Goal: Task Accomplishment & Management: Manage account settings

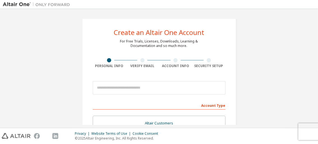
scroll to position [28, 0]
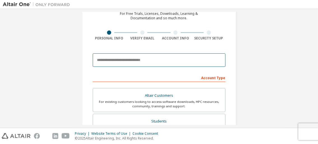
click at [129, 63] on input "email" at bounding box center [159, 59] width 133 height 13
type input "**********"
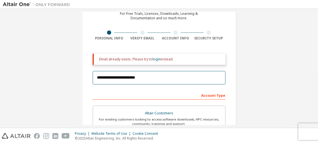
click at [124, 76] on input "**********" at bounding box center [159, 77] width 133 height 13
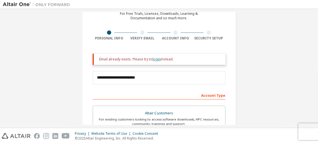
click at [153, 60] on link "login" at bounding box center [157, 59] width 8 height 5
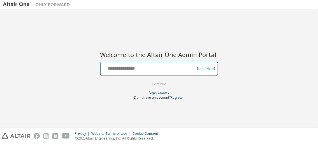
click at [130, 71] on input "text" at bounding box center [149, 68] width 92 height 8
type input "**********"
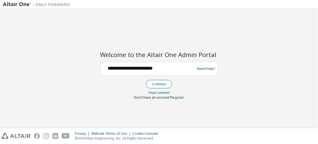
click at [156, 83] on button "Continue" at bounding box center [159, 84] width 26 height 8
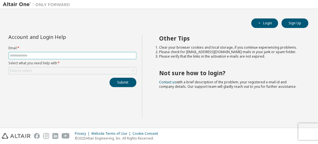
click at [49, 53] on input "text" at bounding box center [72, 55] width 125 height 4
type input "**********"
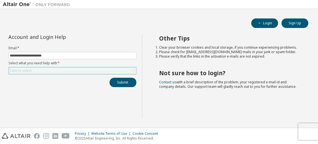
click at [51, 70] on div "Click to select" at bounding box center [72, 70] width 127 height 7
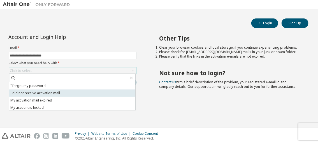
click at [43, 94] on li "I did not receive activation mail" at bounding box center [72, 93] width 126 height 7
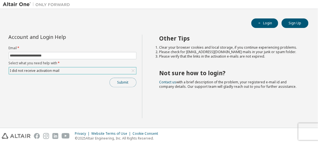
click at [127, 84] on button "Submit" at bounding box center [122, 83] width 27 height 10
click at [213, 81] on span "Contact us with a brief description of the problem, your registered e-mail id a…" at bounding box center [227, 84] width 137 height 9
click at [128, 84] on button "Submit" at bounding box center [122, 83] width 27 height 10
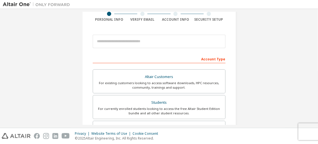
scroll to position [56, 0]
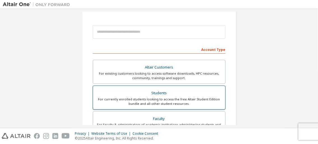
click at [140, 94] on div "Students" at bounding box center [158, 93] width 125 height 8
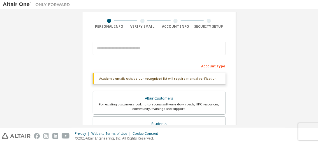
scroll to position [0, 0]
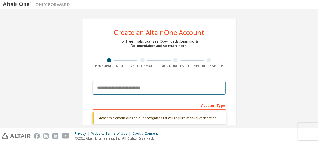
click at [126, 90] on input "email" at bounding box center [159, 87] width 133 height 13
type input "**********"
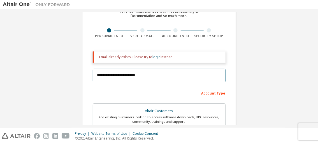
scroll to position [28, 0]
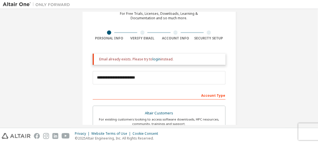
click at [108, 95] on div "Account Type" at bounding box center [159, 95] width 133 height 9
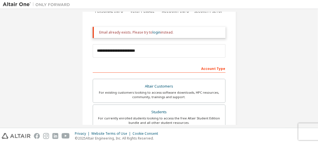
scroll to position [196, 0]
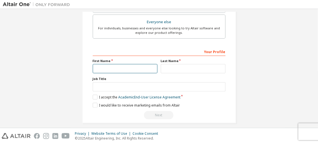
click at [97, 64] on input "text" at bounding box center [125, 68] width 65 height 9
click at [96, 66] on input "text" at bounding box center [125, 68] width 65 height 9
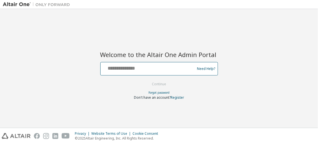
click at [140, 67] on input "text" at bounding box center [149, 68] width 92 height 8
type input "**********"
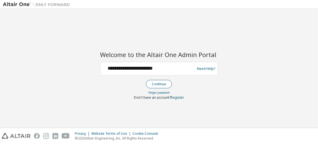
click at [157, 86] on button "Continue" at bounding box center [159, 84] width 26 height 8
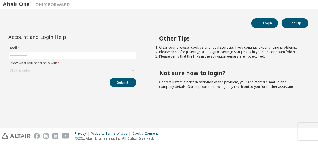
click at [37, 55] on input "text" at bounding box center [72, 55] width 125 height 4
type input "**********"
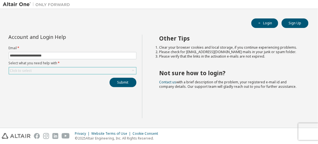
click at [31, 69] on div "Click to select" at bounding box center [21, 71] width 22 height 4
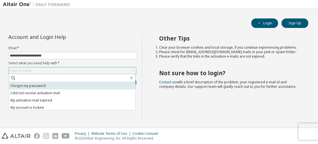
click at [40, 88] on li "I forgot my password" at bounding box center [72, 85] width 126 height 7
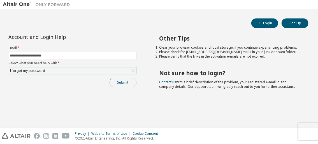
click at [131, 81] on button "Submit" at bounding box center [122, 83] width 27 height 10
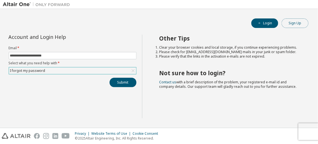
click at [294, 23] on button "Sign Up" at bounding box center [294, 23] width 27 height 10
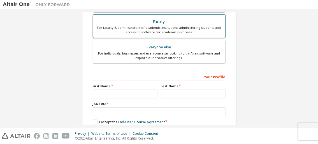
scroll to position [181, 0]
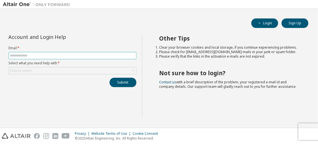
click at [58, 52] on span at bounding box center [73, 55] width 128 height 7
